Goal: Navigation & Orientation: Find specific page/section

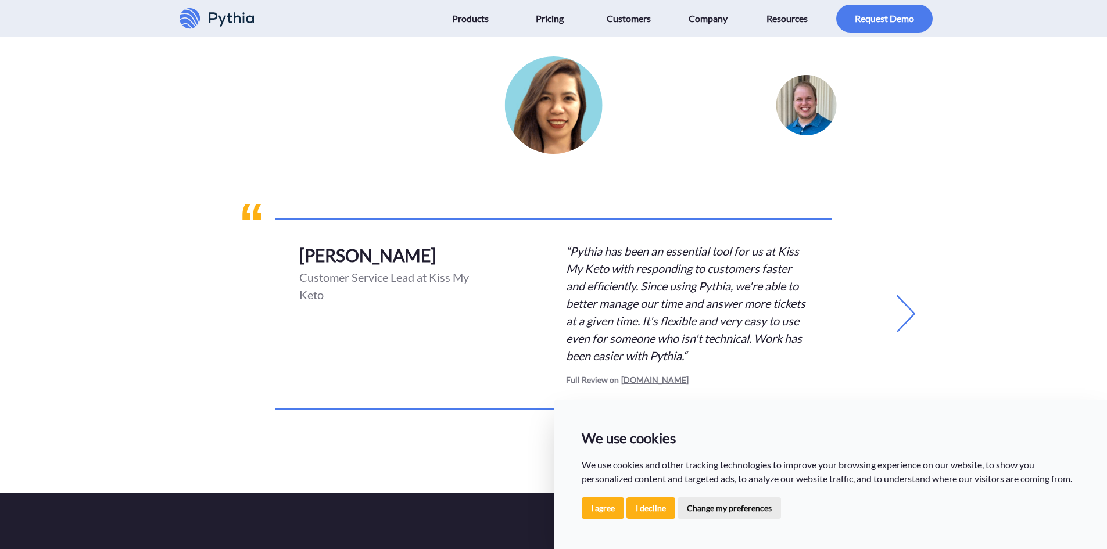
scroll to position [2903, 0]
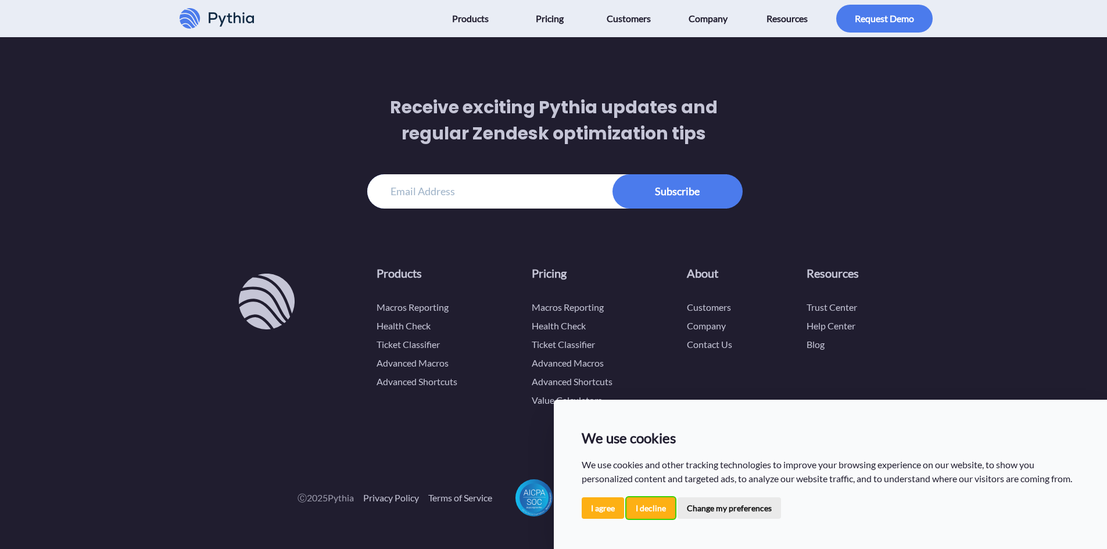
click at [661, 506] on button "I decline" at bounding box center [650, 507] width 49 height 21
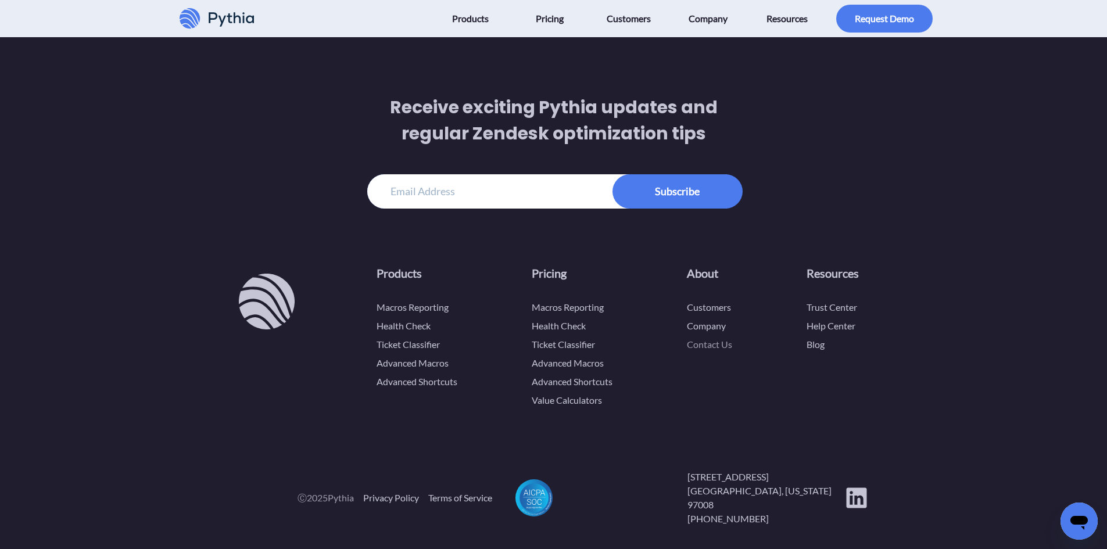
click at [708, 348] on link "Contact Us" at bounding box center [709, 344] width 45 height 11
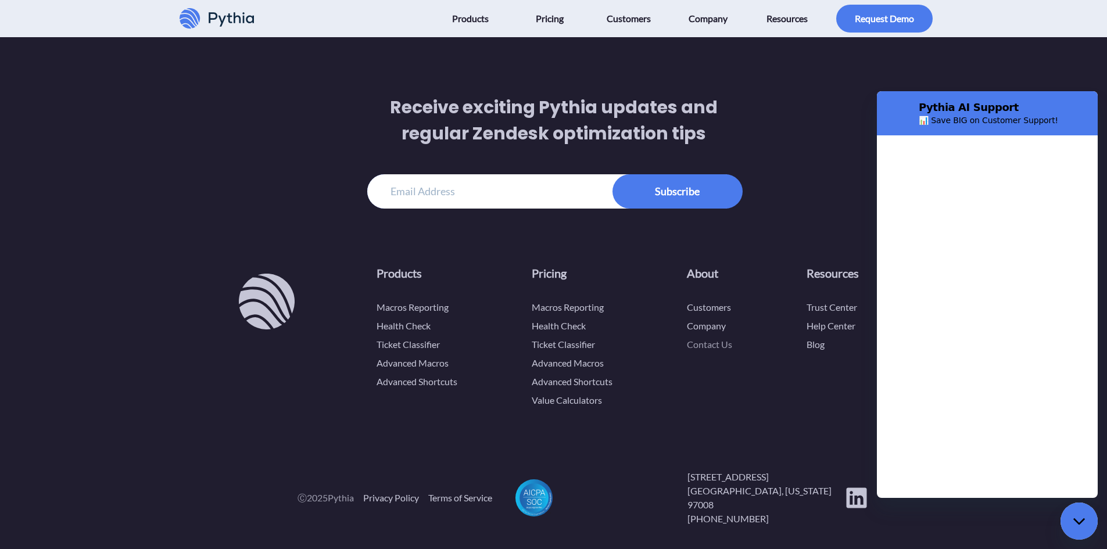
scroll to position [0, 0]
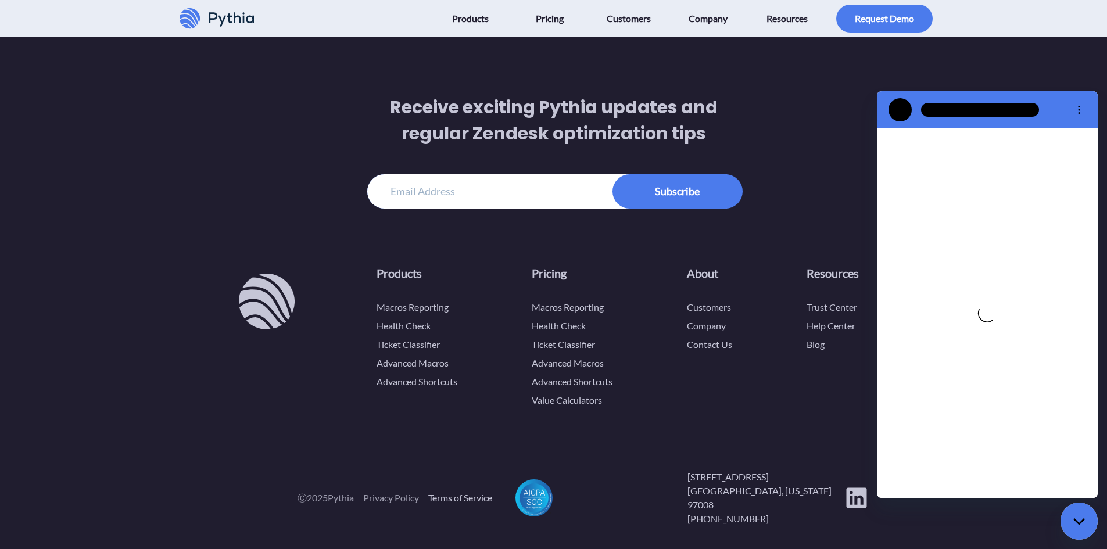
click at [397, 494] on link "Privacy Policy" at bounding box center [391, 498] width 56 height 14
click at [444, 491] on link "Terms of Service" at bounding box center [460, 498] width 64 height 14
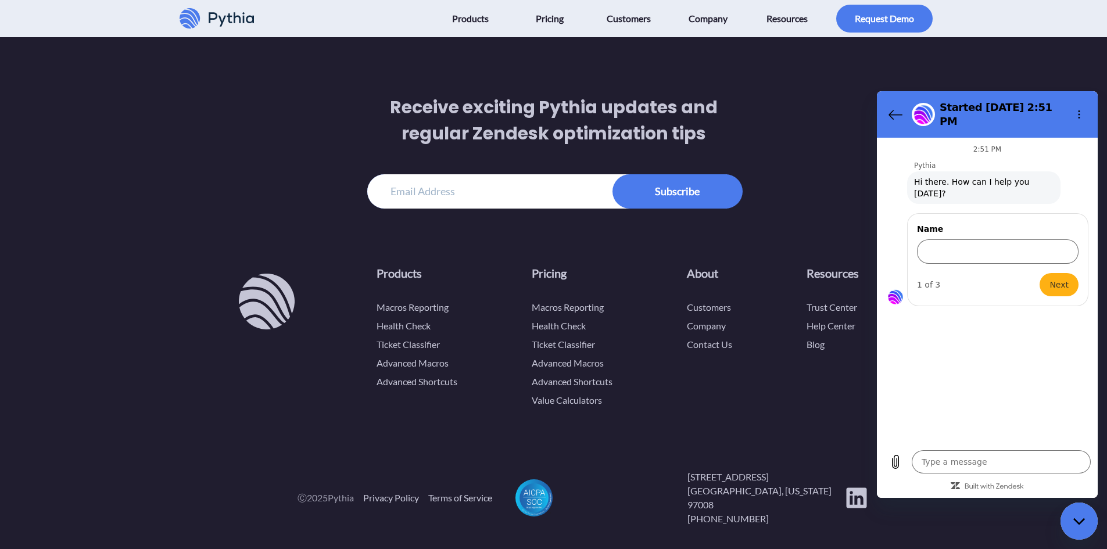
type textarea "x"
